Goal: Navigation & Orientation: Understand site structure

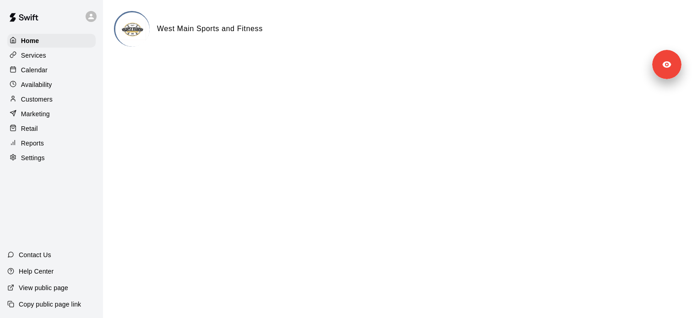
click at [50, 108] on div "Marketing" at bounding box center [51, 114] width 88 height 14
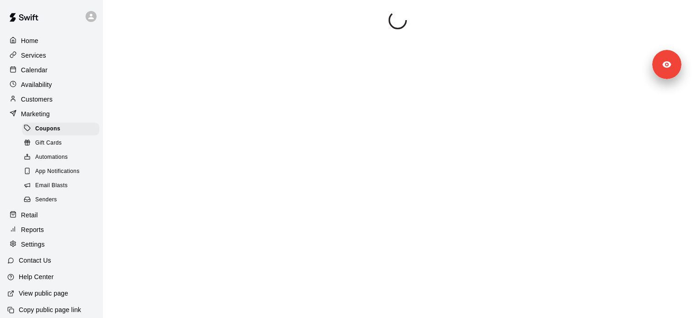
click at [50, 106] on div "Home Services Calendar Availability Customers Marketing Coupons Gift Cards Auto…" at bounding box center [51, 142] width 103 height 219
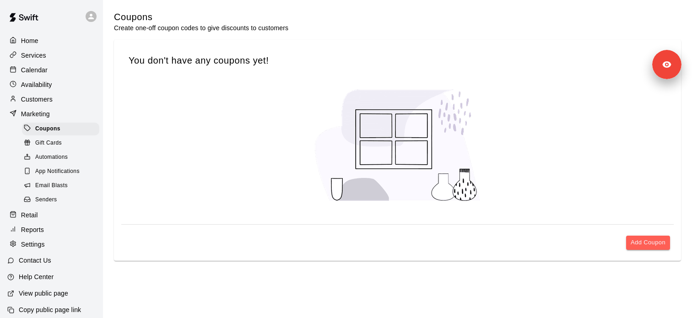
click at [50, 104] on div "Customers" at bounding box center [51, 99] width 88 height 14
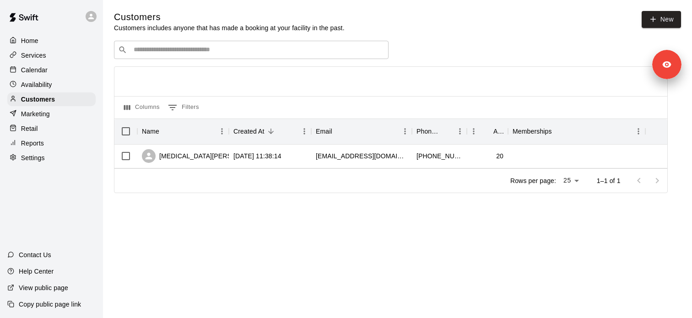
click at [50, 58] on div "Services" at bounding box center [51, 56] width 88 height 14
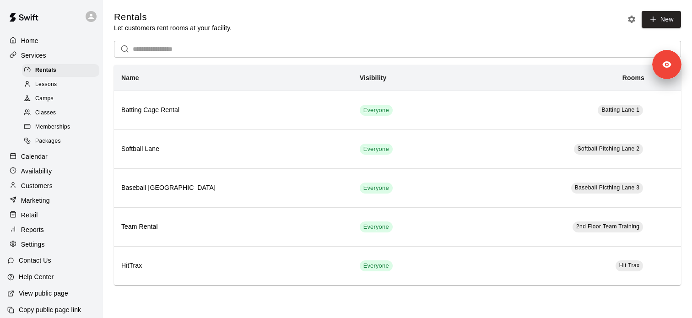
click at [54, 86] on span "Lessons" at bounding box center [46, 84] width 22 height 9
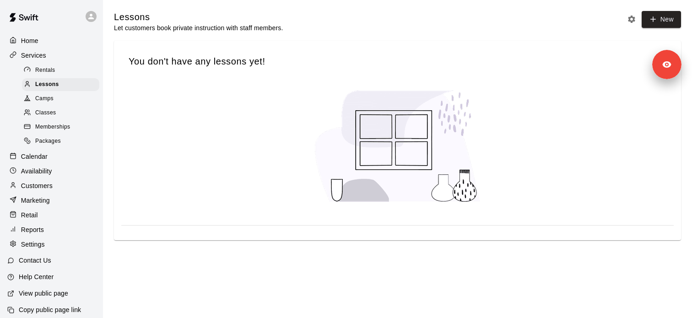
click at [66, 111] on div "Classes" at bounding box center [60, 113] width 77 height 13
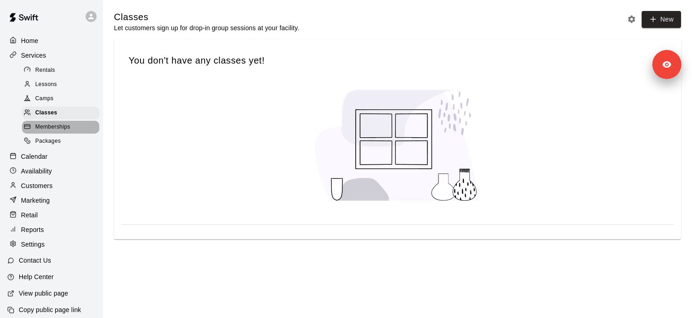
click at [66, 133] on div "Memberships" at bounding box center [60, 127] width 77 height 13
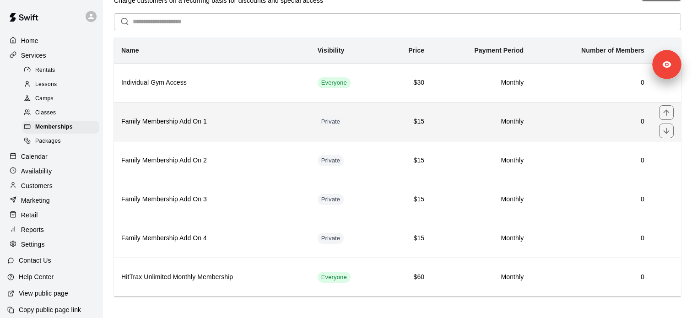
scroll to position [32, 0]
